Goal: Task Accomplishment & Management: Use online tool/utility

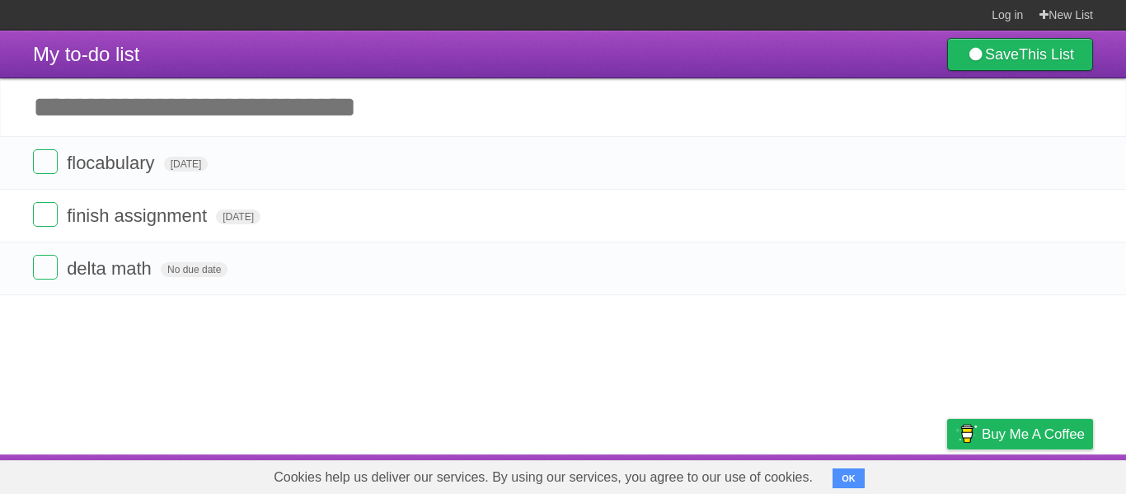
click at [576, 106] on input "Add another task" at bounding box center [563, 107] width 1126 height 58
type input "**********"
click input "*********" at bounding box center [0, 0] width 0 height 0
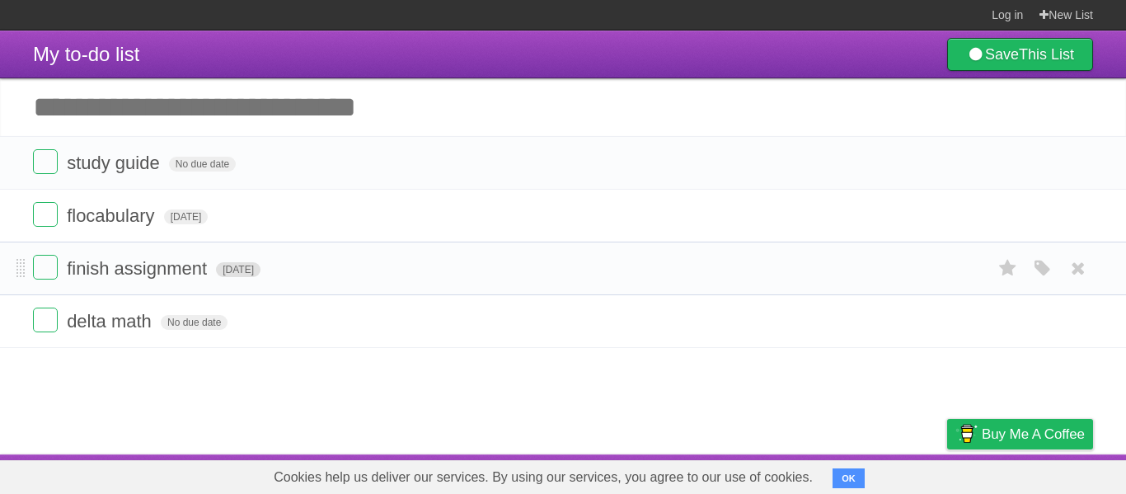
click at [253, 273] on span "[DATE]" at bounding box center [238, 269] width 45 height 15
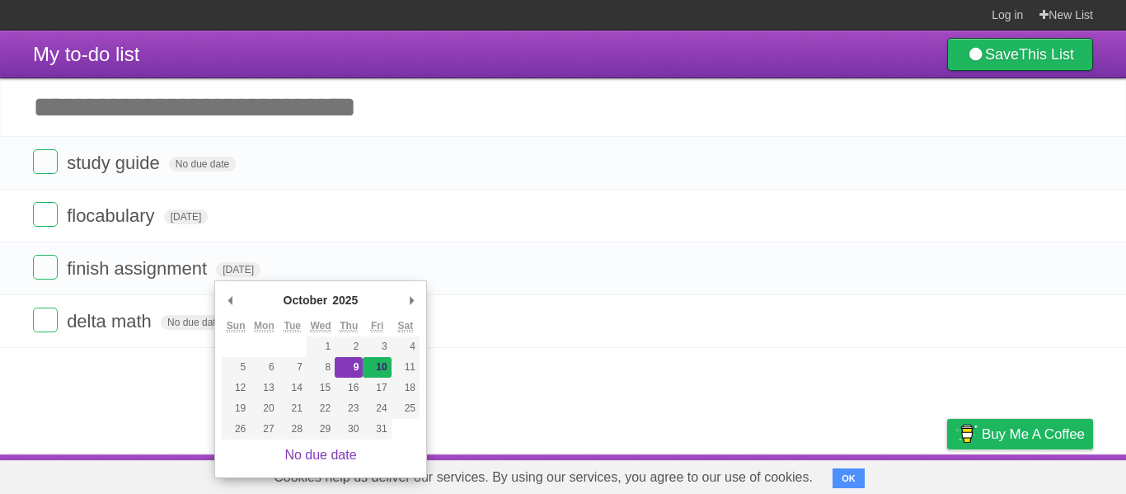
type span "[DATE]"
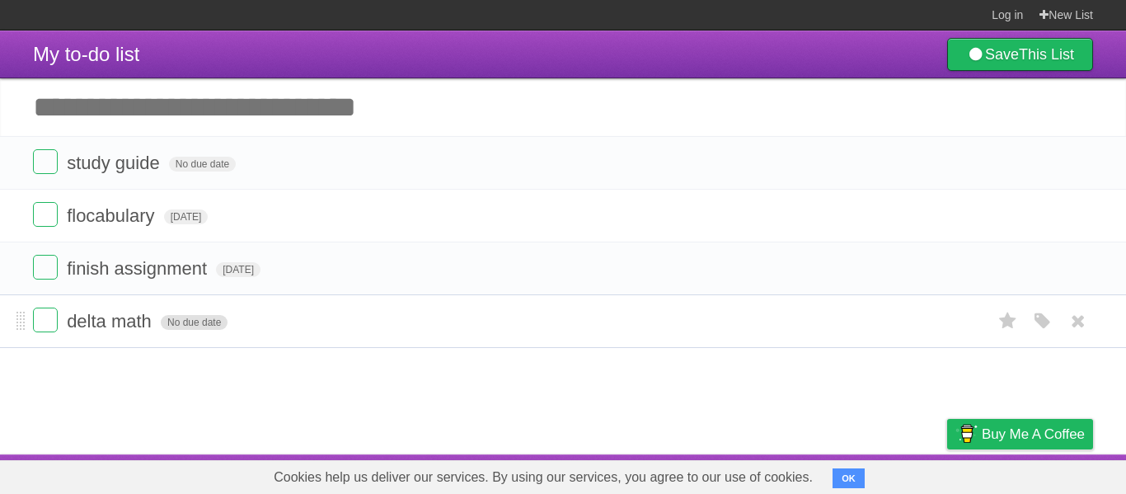
click at [198, 330] on span "No due date" at bounding box center [194, 322] width 67 height 15
click at [205, 322] on span "[DATE]" at bounding box center [183, 322] width 45 height 15
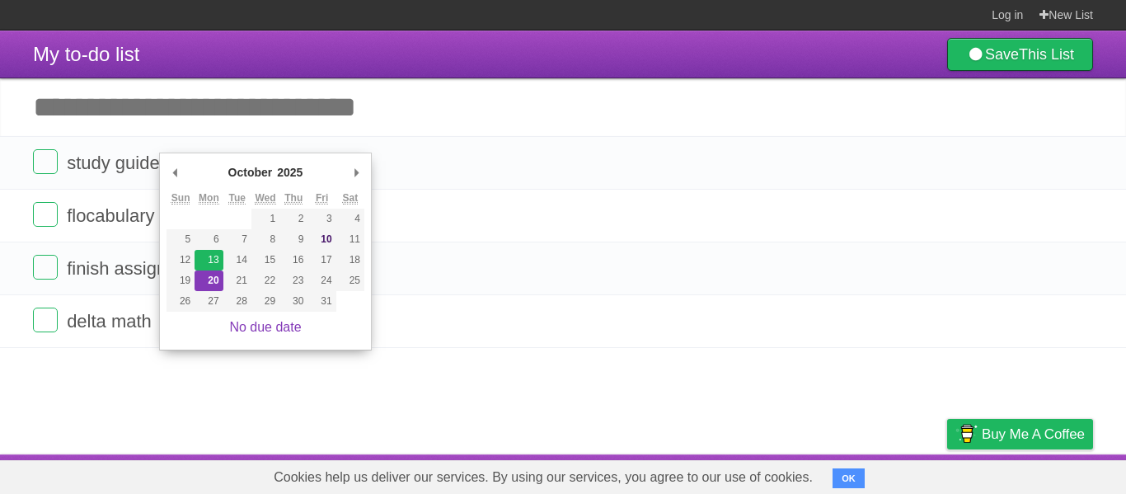
type span "[DATE]"
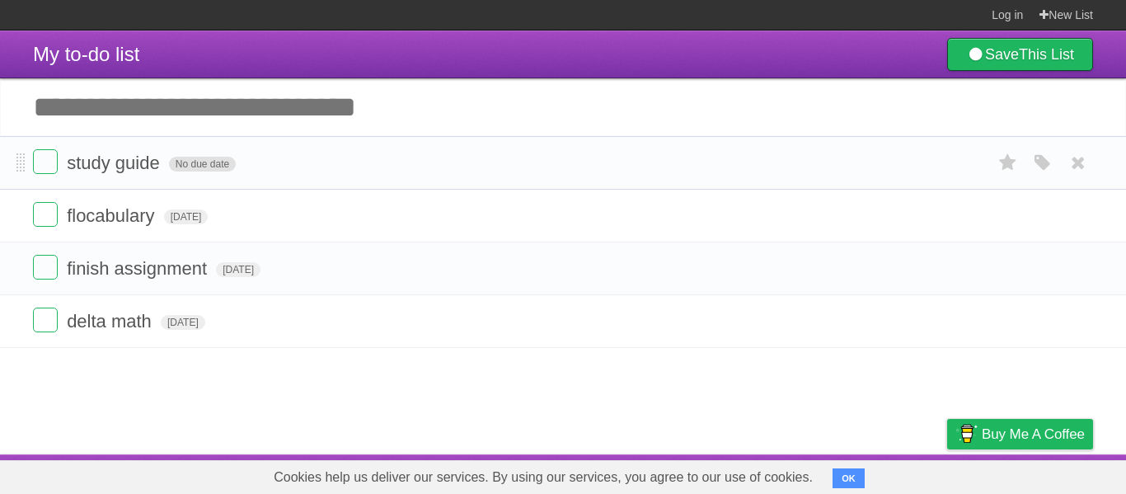
click at [210, 170] on span "No due date" at bounding box center [202, 164] width 67 height 15
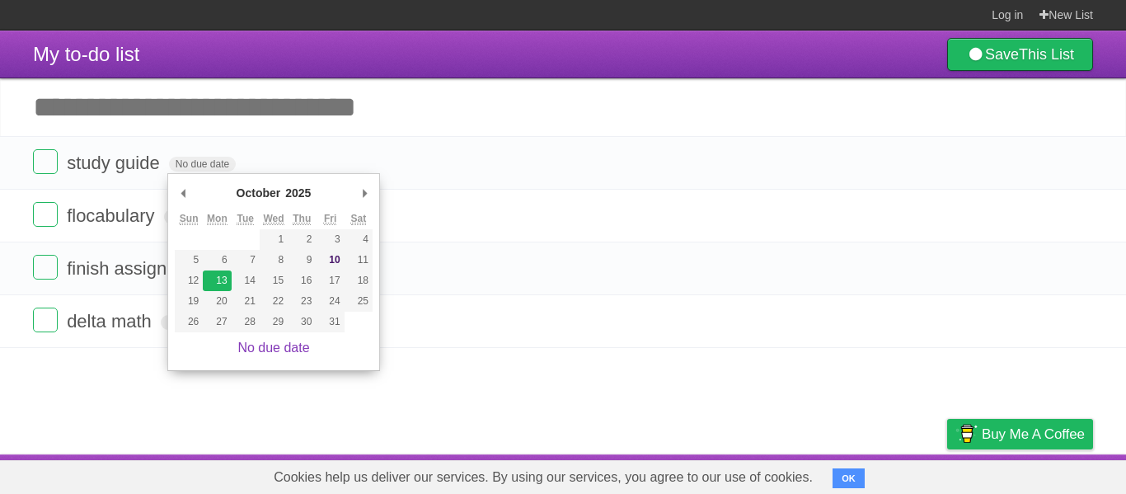
type span "[DATE]"
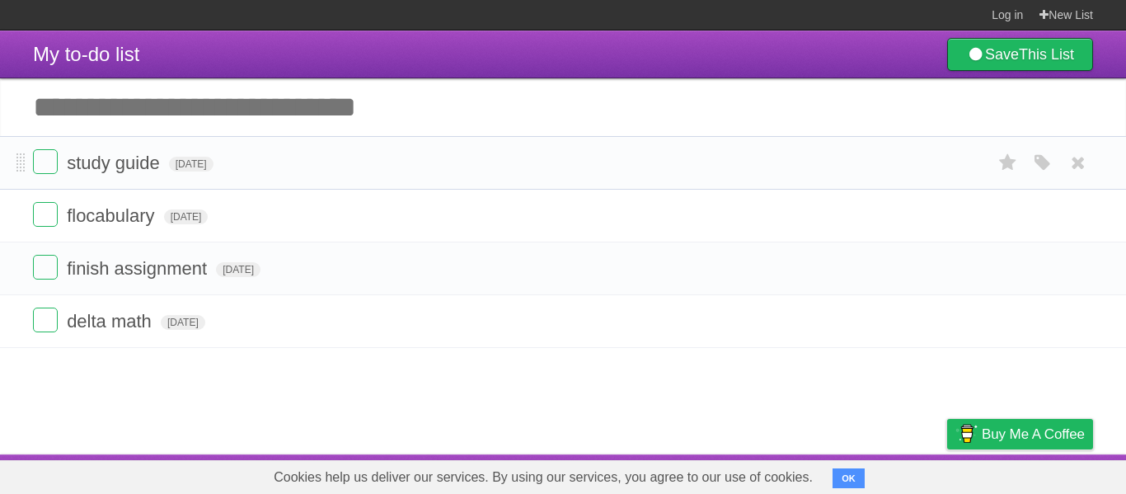
click at [341, 144] on li "study guide [DATE] White Red Blue Green Purple Orange" at bounding box center [563, 163] width 1126 height 54
click at [352, 106] on input "Add another task" at bounding box center [563, 107] width 1126 height 58
click at [358, 113] on input "Add another task" at bounding box center [563, 107] width 1126 height 58
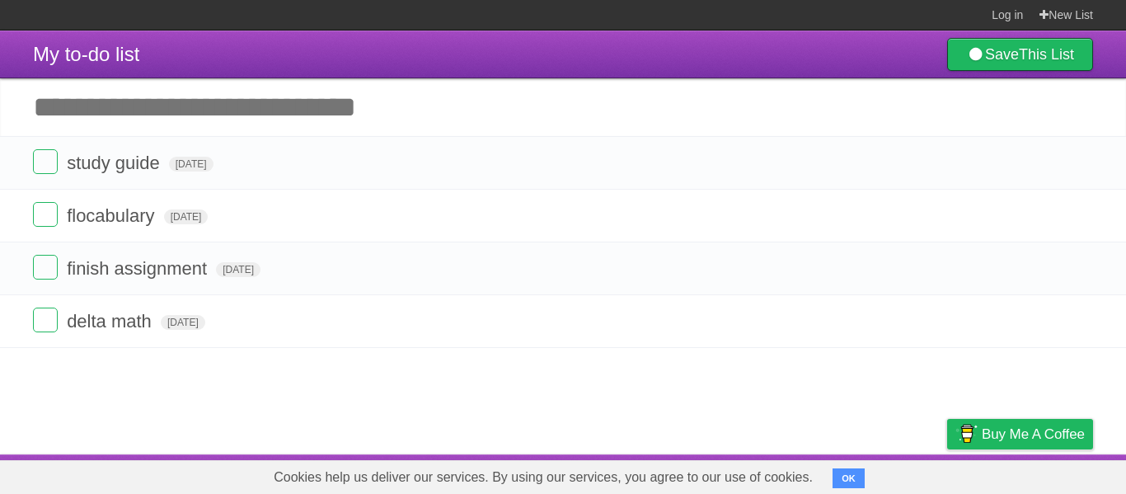
click at [365, 129] on input "Add another task" at bounding box center [563, 107] width 1126 height 58
